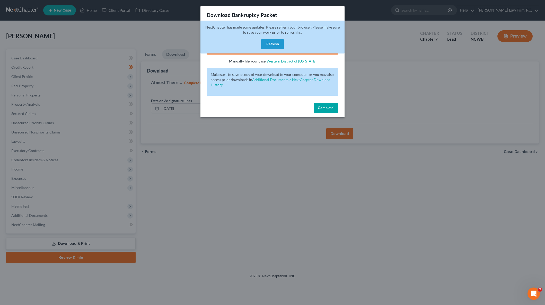
click at [275, 42] on button "Refresh" at bounding box center [272, 44] width 23 height 10
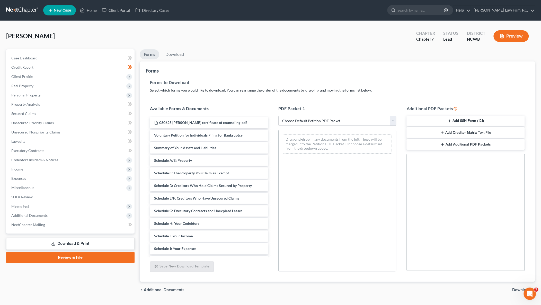
click at [58, 256] on link "Review & File" at bounding box center [70, 257] width 128 height 11
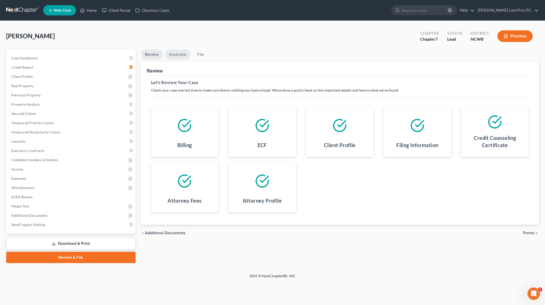
click at [175, 52] on link "Assemble" at bounding box center [177, 54] width 25 height 10
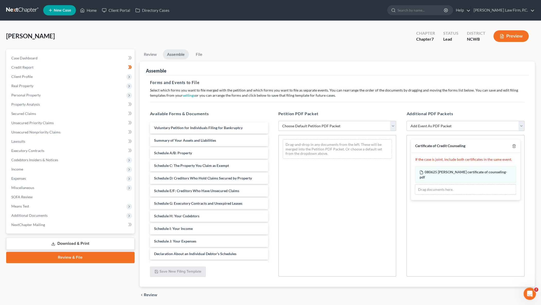
click at [298, 127] on select "Choose Default Petition PDF Packet Complete Bankruptcy Petition (all forms and …" at bounding box center [337, 126] width 118 height 10
select select "1"
click at [278, 121] on select "Choose Default Petition PDF Packet Complete Bankruptcy Petition (all forms and …" at bounding box center [337, 126] width 118 height 10
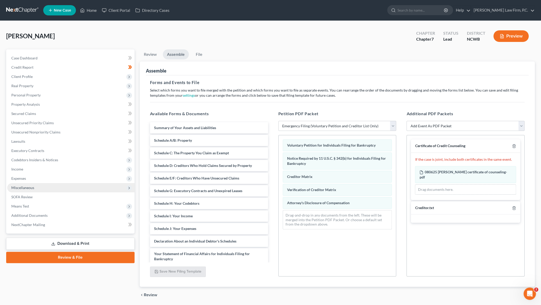
click at [16, 188] on span "Miscellaneous" at bounding box center [22, 187] width 23 height 4
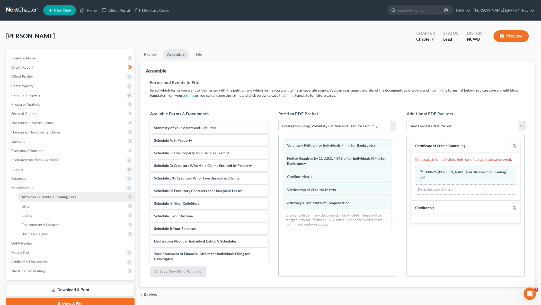
click at [39, 197] on span "Attorney / Credit Counseling Fees" at bounding box center [49, 197] width 54 height 4
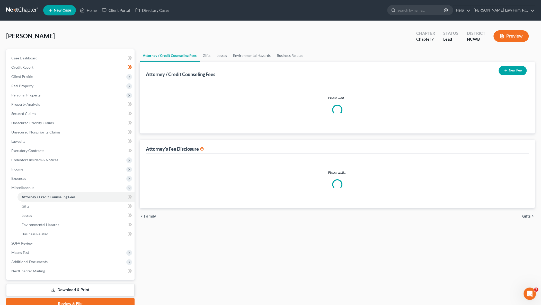
select select "4"
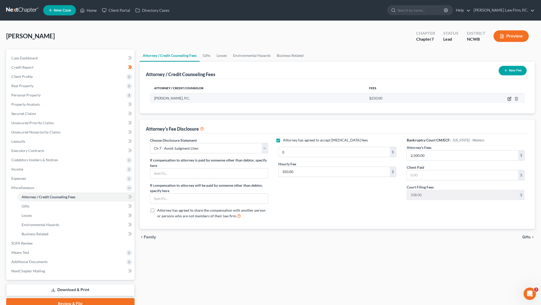
click at [508, 98] on icon "button" at bounding box center [509, 99] width 4 height 4
select select "28"
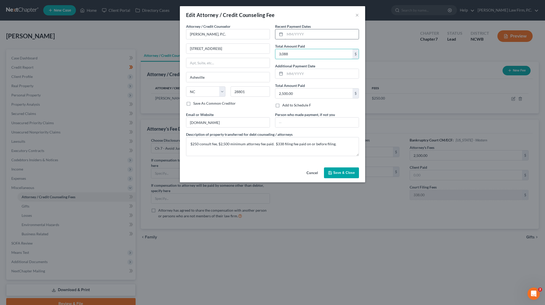
type input "3,088"
click at [298, 37] on input "text" at bounding box center [322, 34] width 74 height 10
type input "8"
type input "08/2024"
click at [264, 143] on textarea "$250 consult fee, $2,500 minimum attorney fee paid. $338 filing fee paid on or …" at bounding box center [272, 146] width 173 height 19
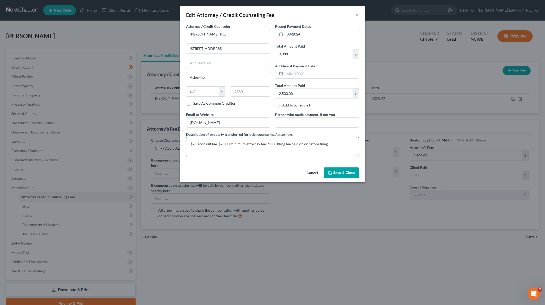
click at [276, 143] on textarea "$250 consult fee, $2,500 minimum attorney fee, $338 filing fee paid on or befor…" at bounding box center [272, 146] width 173 height 19
drag, startPoint x: 312, startPoint y: 142, endPoint x: 349, endPoint y: 144, distance: 37.6
click at [349, 144] on textarea "$250 consult fee, $2,500 minimum attorney fee, $338 CH 7 filing fee paid on or …" at bounding box center [272, 146] width 173 height 19
type textarea "$250 consult fee, $2,500 minimum attorney fee, $338 CH 7 filing fee paid on [DA…"
click at [338, 172] on span "Save & Close" at bounding box center [344, 173] width 22 height 4
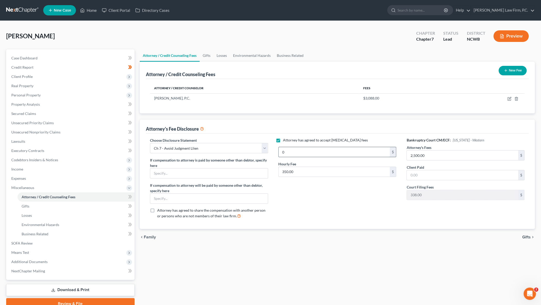
click at [306, 148] on input "0" at bounding box center [334, 152] width 111 height 10
type input "2,500"
click at [437, 154] on input "2,500.00" at bounding box center [462, 155] width 111 height 10
type input "2,750"
click at [428, 176] on input "text" at bounding box center [462, 175] width 111 height 10
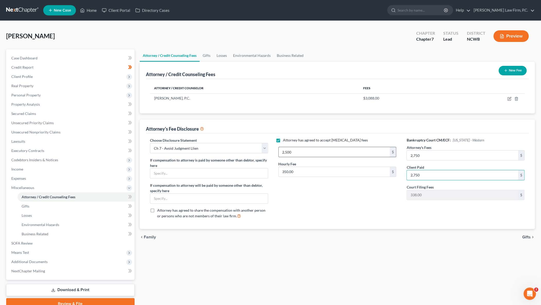
type input "2,750"
click at [264, 147] on select "Select Minimum Fee - one-off case Hourly Fee/Trust Deposit Minimum Fee Conversi…" at bounding box center [209, 148] width 118 height 10
select select "0"
click at [150, 143] on select "Select Minimum Fee - one-off case Hourly Fee/Trust Deposit Minimum Fee Conversi…" at bounding box center [209, 148] width 118 height 10
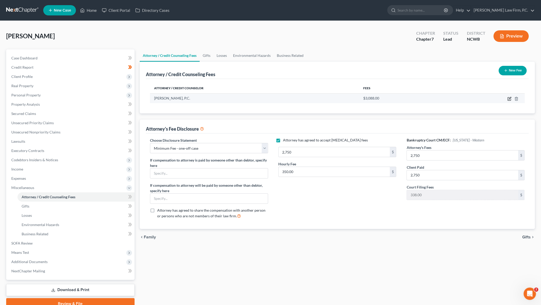
click at [510, 99] on icon "button" at bounding box center [509, 99] width 4 height 4
select select "28"
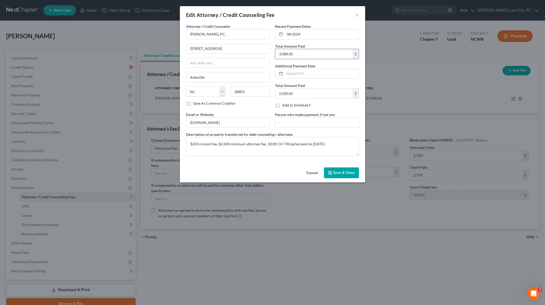
click at [300, 55] on input "3,088.00" at bounding box center [313, 54] width 77 height 10
type input "2,838"
drag, startPoint x: 218, startPoint y: 143, endPoint x: 152, endPoint y: 142, distance: 66.4
click at [152, 142] on div "Edit Attorney / Credit Counseling Fee × Attorney / Credit Counselor * [PERSON_N…" at bounding box center [272, 152] width 545 height 305
type textarea "$2,500 minimum attorney fee, $338 CH 7 filing fee paid on [DATE]."
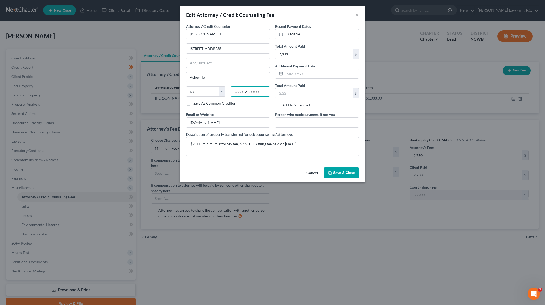
type input "28801"
click at [351, 173] on span "Save & Close" at bounding box center [344, 173] width 22 height 4
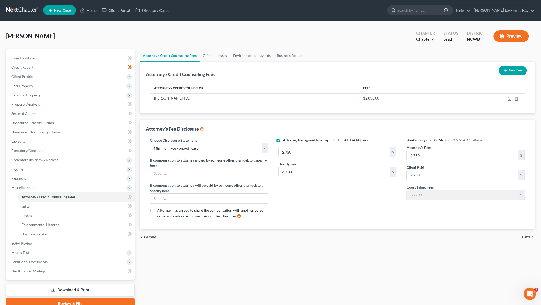
drag, startPoint x: 262, startPoint y: 145, endPoint x: 253, endPoint y: 147, distance: 9.4
click at [262, 145] on select "Select Minimum Fee - one-off case Hourly Fee/Trust Deposit Minimum Fee Conversi…" at bounding box center [209, 148] width 118 height 10
select select "2"
click at [150, 143] on select "Select Minimum Fee - one-off case Hourly Fee/Trust Deposit Minimum Fee Conversi…" at bounding box center [209, 148] width 118 height 10
type input "2,500"
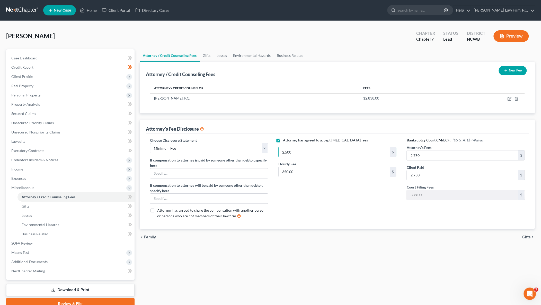
click at [343, 211] on div "Attorney has agreed to accept [MEDICAL_DATA] fees 2,500 $ Hourly Fee 350.00 $" at bounding box center [337, 180] width 128 height 85
type input "2,500"
click at [363, 211] on div "Attorney has agreed to accept [MEDICAL_DATA] fees 2,500 $ Hourly Fee 350.00 $" at bounding box center [337, 180] width 128 height 85
click at [357, 208] on div "Attorney has agreed to accept [MEDICAL_DATA] fees 2,500 $ Hourly Fee 350.00 $" at bounding box center [337, 180] width 128 height 85
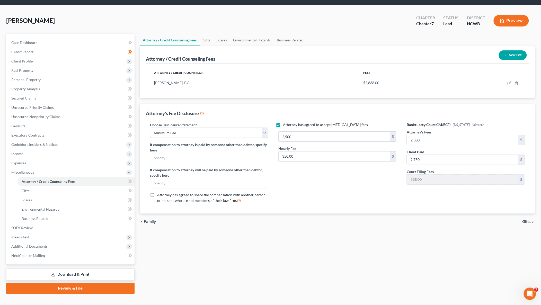
scroll to position [23, 0]
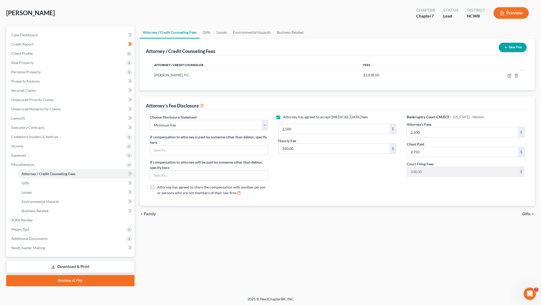
click at [62, 277] on link "Review & File" at bounding box center [70, 280] width 128 height 11
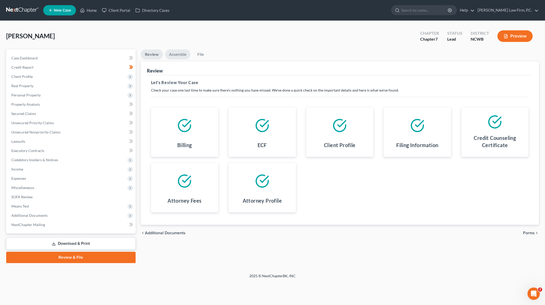
click at [179, 55] on link "Assemble" at bounding box center [177, 54] width 25 height 10
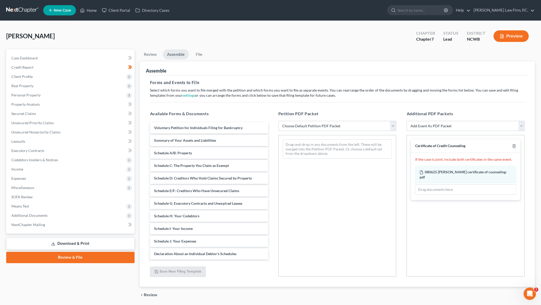
click at [320, 127] on select "Choose Default Petition PDF Packet Complete Bankruptcy Petition (all forms and …" at bounding box center [337, 126] width 118 height 10
select select "1"
click at [278, 121] on select "Choose Default Petition PDF Packet Complete Bankruptcy Petition (all forms and …" at bounding box center [337, 126] width 118 height 10
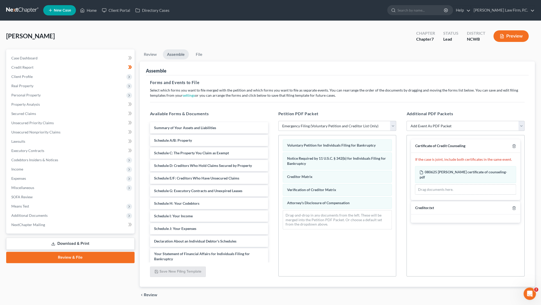
scroll to position [17, 0]
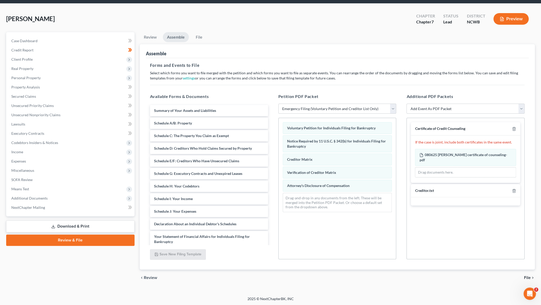
click at [526, 278] on span "File" at bounding box center [527, 278] width 7 height 4
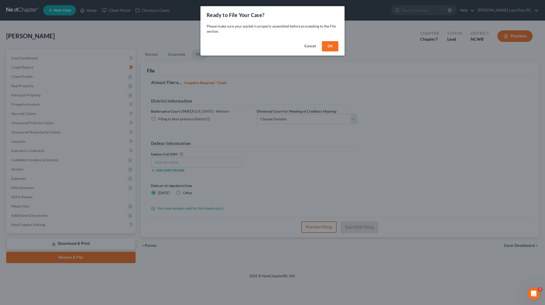
click at [333, 46] on button "OK" at bounding box center [330, 46] width 16 height 10
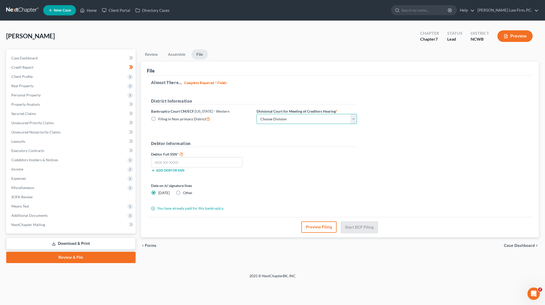
click at [271, 116] on select "Choose Division Asheville [GEOGRAPHIC_DATA] [GEOGRAPHIC_DATA][PERSON_NAME][GEOG…" at bounding box center [306, 119] width 100 height 10
select select "0"
click at [256, 114] on select "Choose Division Asheville [GEOGRAPHIC_DATA] [GEOGRAPHIC_DATA][PERSON_NAME][GEOG…" at bounding box center [306, 119] width 100 height 10
click at [183, 192] on label "Other" at bounding box center [188, 192] width 10 height 5
click at [185, 192] on input "Other" at bounding box center [186, 191] width 3 height 3
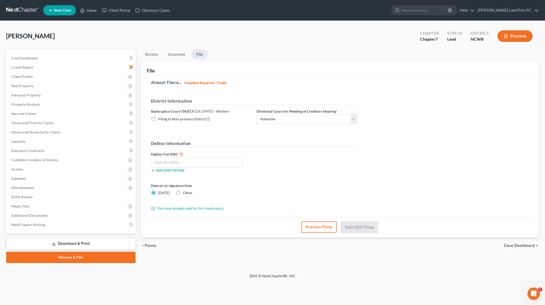
radio input "true"
radio input "false"
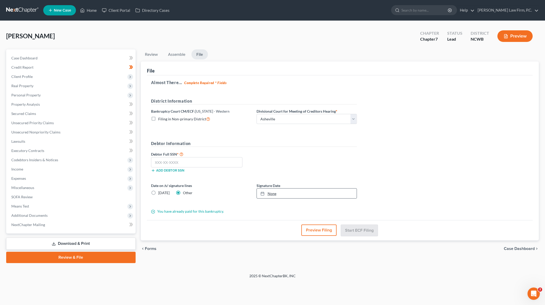
type input "[DATE]"
click at [278, 191] on link "None" at bounding box center [307, 194] width 100 height 10
click at [294, 192] on link "[DATE]" at bounding box center [307, 194] width 100 height 10
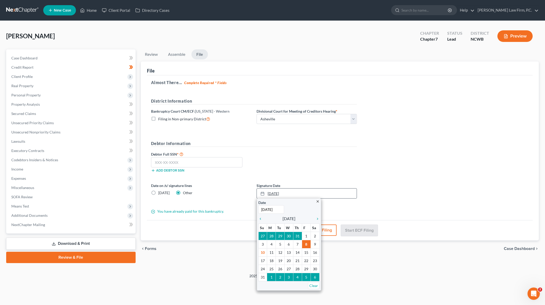
click at [294, 192] on link "[DATE]" at bounding box center [307, 194] width 100 height 10
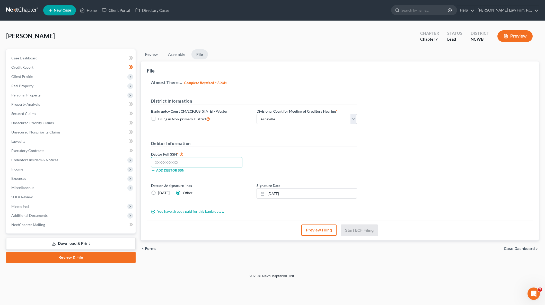
click at [178, 162] on input "text" at bounding box center [197, 162] width 92 height 10
click at [184, 161] on input "text" at bounding box center [197, 162] width 92 height 10
type input "305-90-7848"
click at [366, 227] on button "Start ECF Filing" at bounding box center [359, 230] width 37 height 11
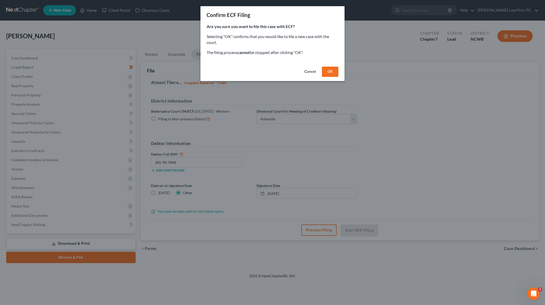
click at [326, 73] on button "OK" at bounding box center [330, 72] width 16 height 10
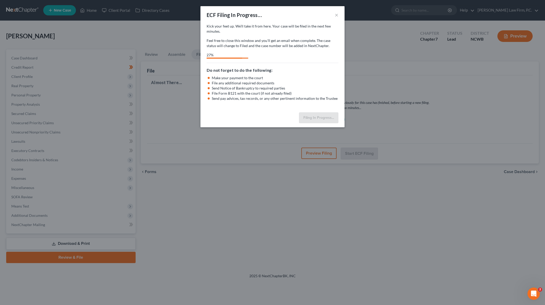
select select "0"
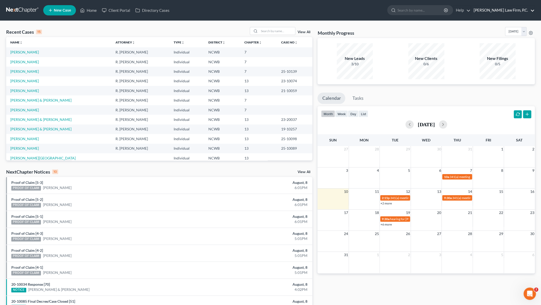
click at [505, 11] on link "[PERSON_NAME] Law Firm, P.C." at bounding box center [503, 10] width 64 height 9
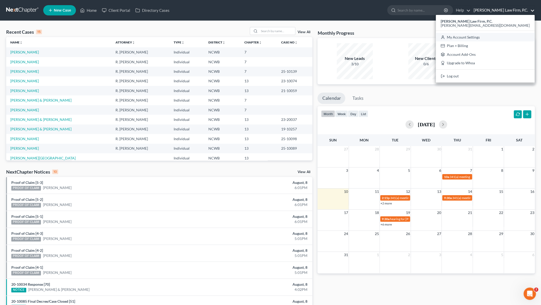
click at [509, 38] on link "My Account Settings" at bounding box center [485, 37] width 99 height 9
select select "24"
select select "28"
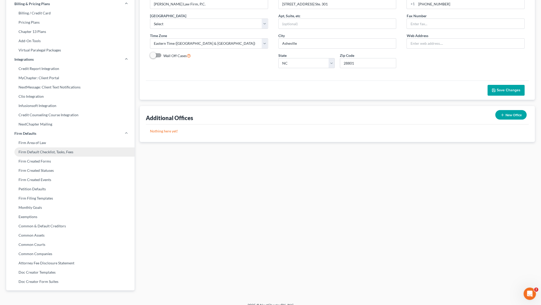
scroll to position [76, 0]
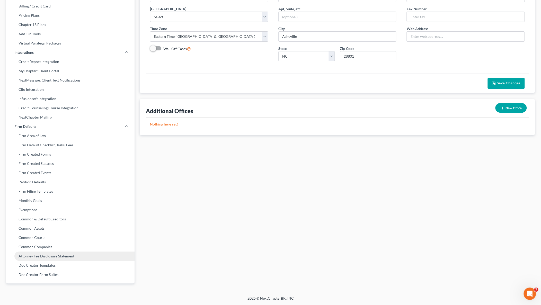
click at [39, 255] on link "Attorney Fee Disclosure Statement" at bounding box center [70, 256] width 128 height 9
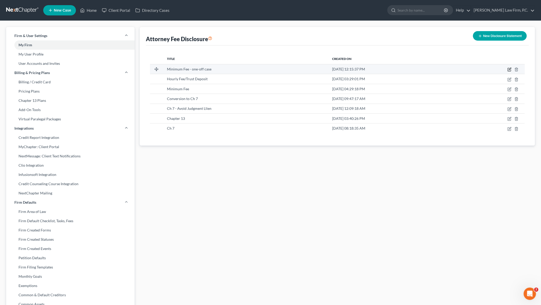
click at [508, 70] on icon "button" at bounding box center [509, 69] width 4 height 4
select select "59"
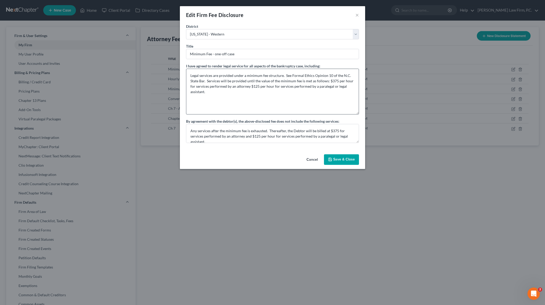
drag, startPoint x: 358, startPoint y: 86, endPoint x: 327, endPoint y: 97, distance: 33.6
click at [358, 112] on textarea "Legal services are provided under a minimum fee structure. See Formal Ethics Op…" at bounding box center [272, 92] width 173 height 46
click at [312, 157] on button "Cancel" at bounding box center [312, 159] width 20 height 10
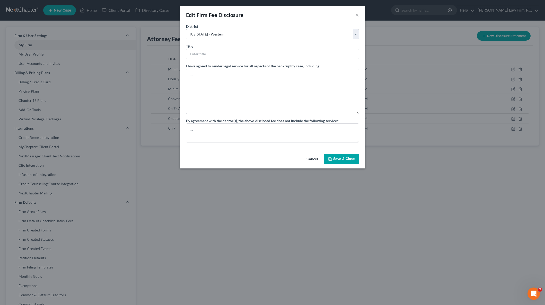
select select "?"
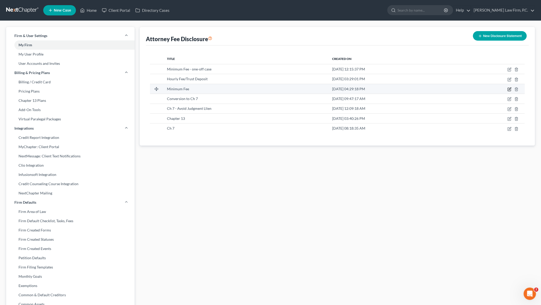
click at [509, 89] on icon "button" at bounding box center [510, 88] width 2 height 2
select select "59"
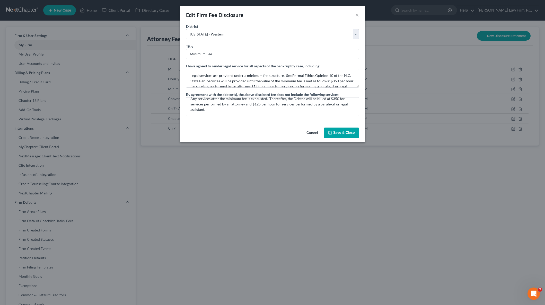
click at [345, 133] on button "Save & Close" at bounding box center [341, 133] width 35 height 11
